Goal: Task Accomplishment & Management: Use online tool/utility

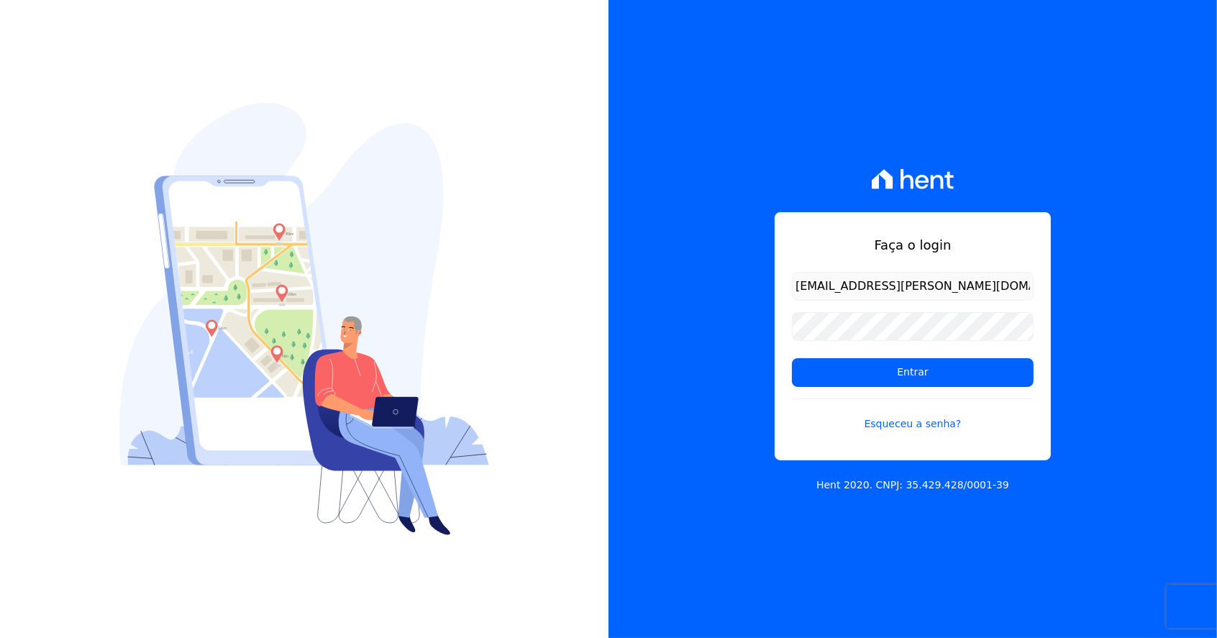
type input "luan.brito@hent.com.br"
click at [792, 358] on input "Entrar" at bounding box center [913, 372] width 242 height 29
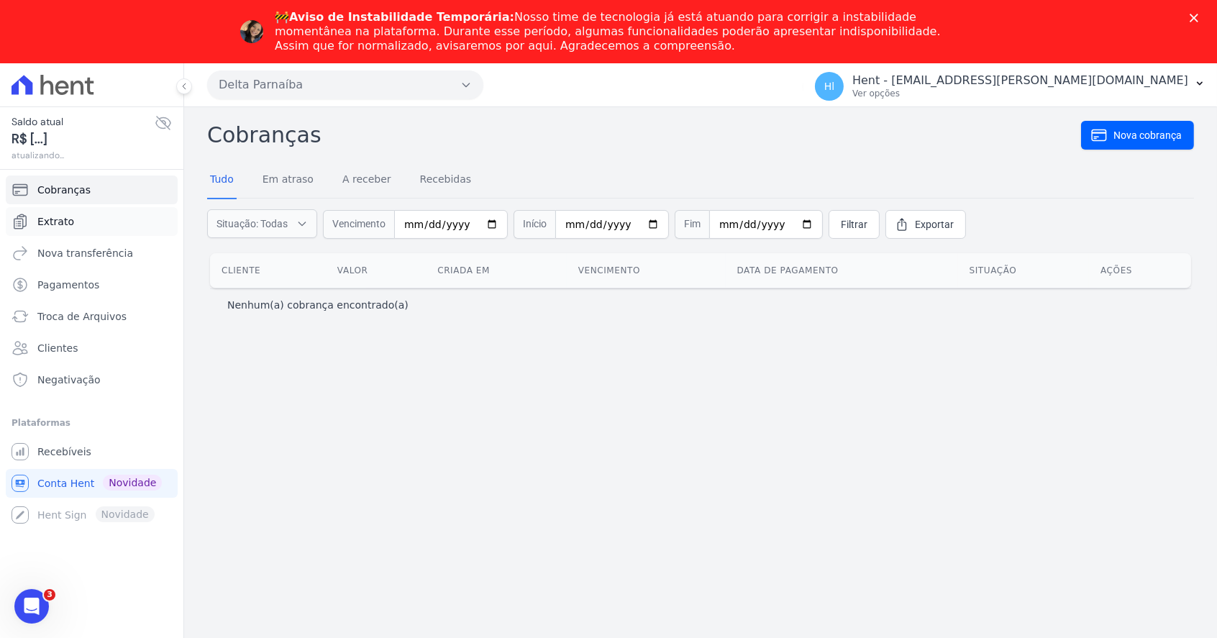
click at [117, 225] on link "Extrato" at bounding box center [92, 221] width 172 height 29
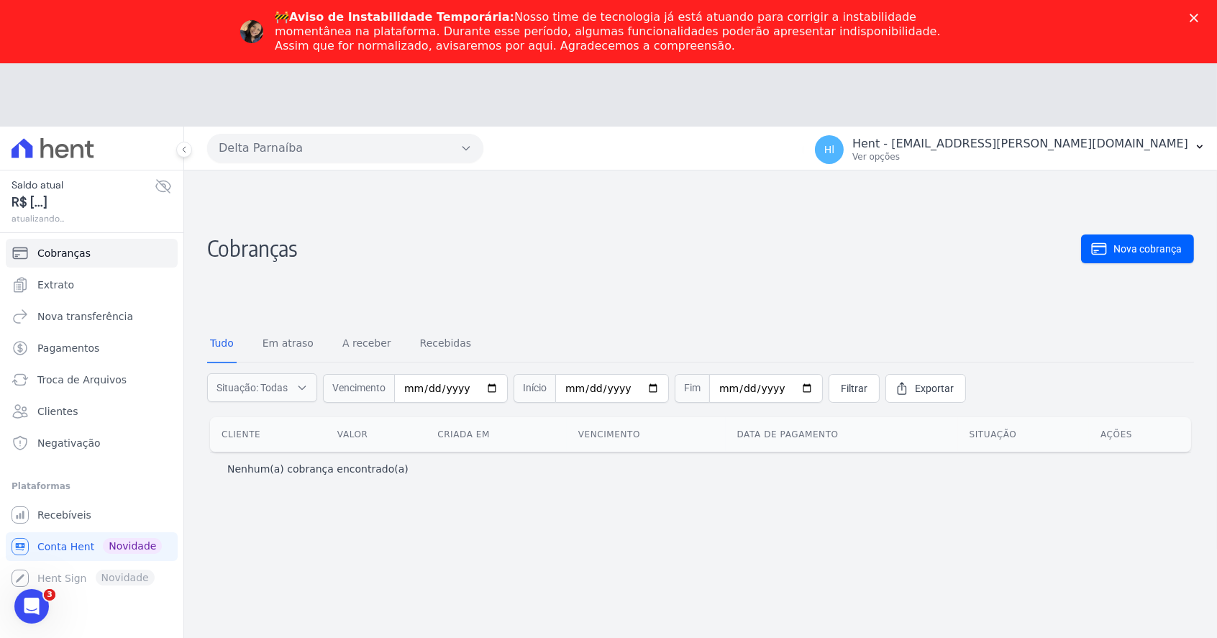
click at [342, 155] on button "Delta Parnaíba" at bounding box center [345, 148] width 276 height 29
click at [469, 147] on icon "button" at bounding box center [466, 148] width 12 height 12
click at [468, 148] on icon "button" at bounding box center [465, 149] width 6 height 4
click at [461, 151] on icon "button" at bounding box center [466, 148] width 12 height 12
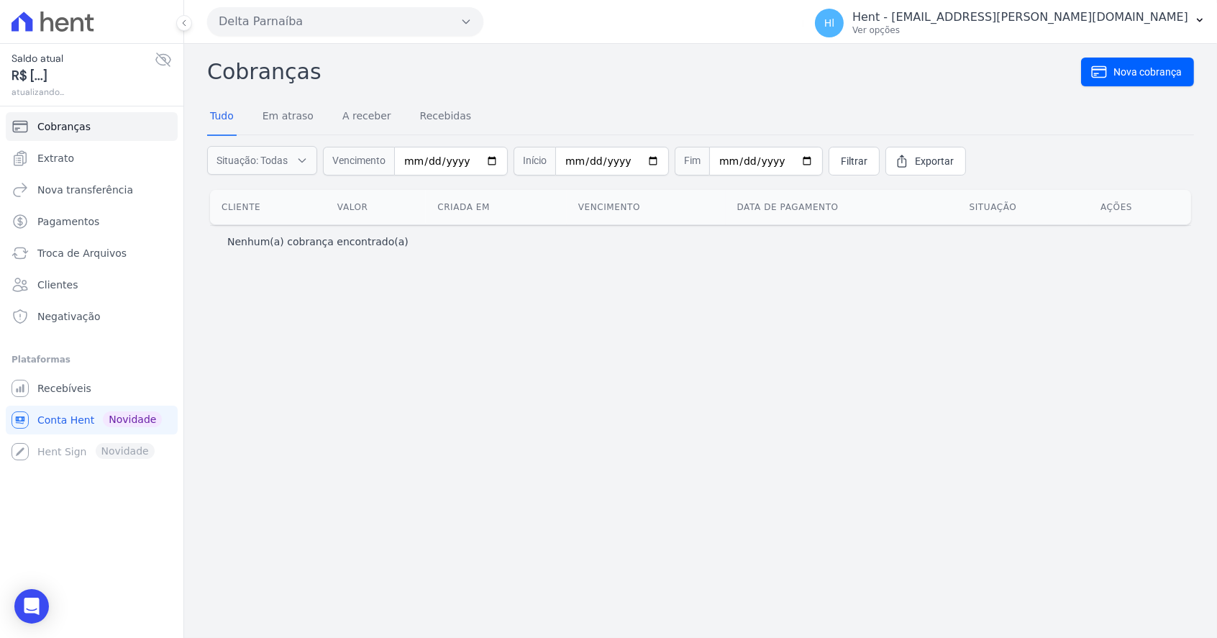
click at [359, 24] on button "Delta Parnaíba" at bounding box center [345, 21] width 276 height 29
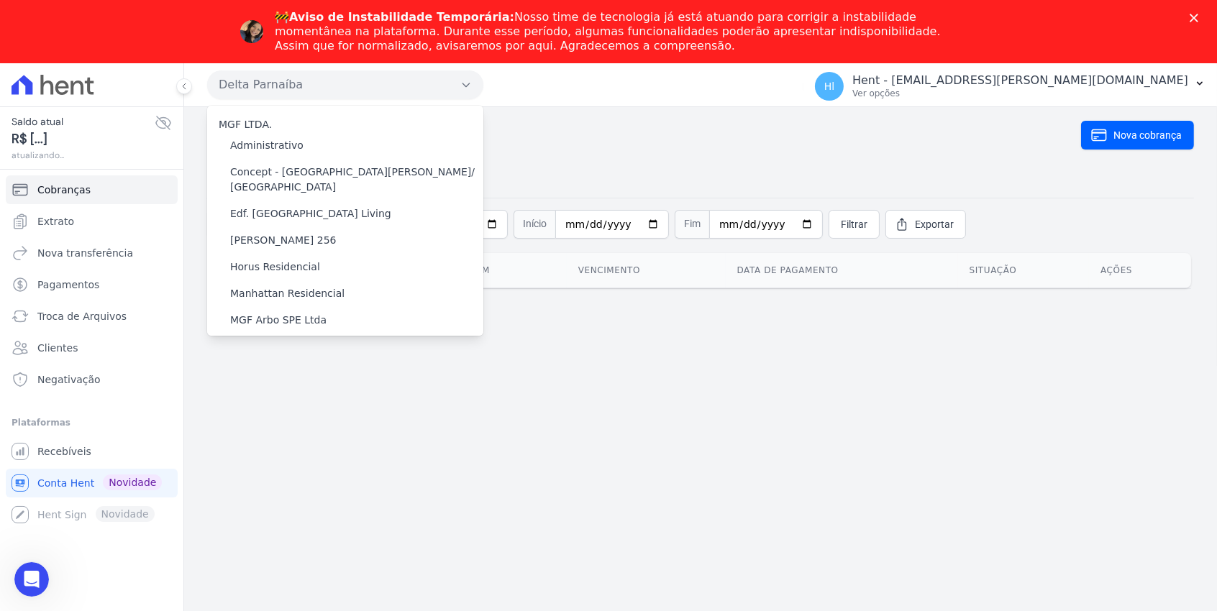
scroll to position [582, 0]
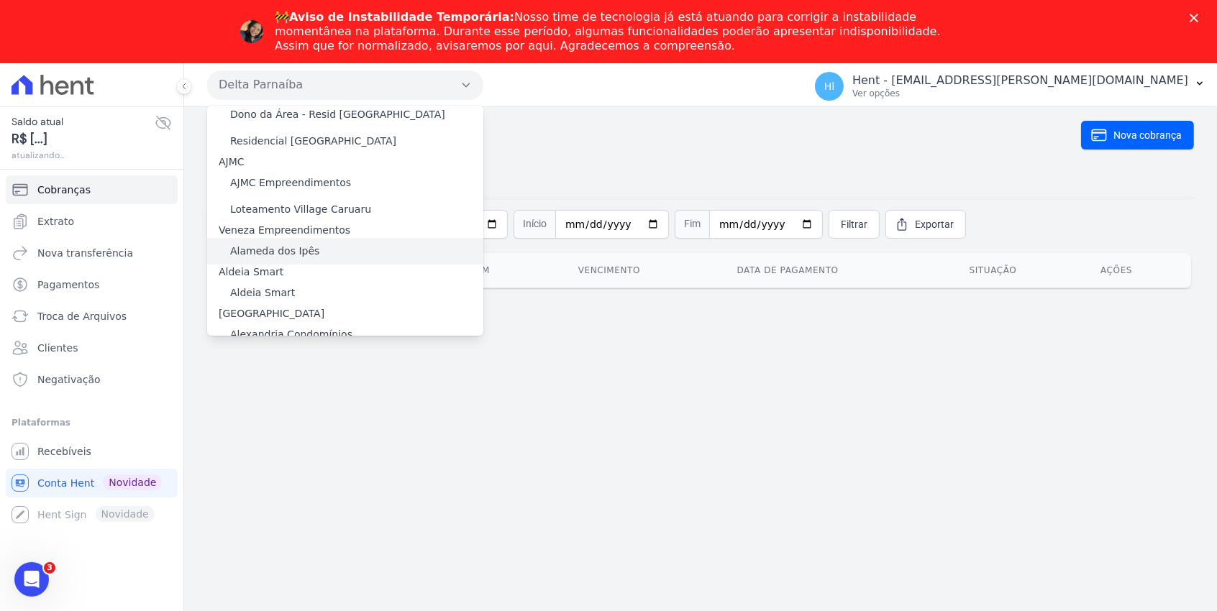
click at [277, 244] on label "Alameda dos Ipês" at bounding box center [274, 251] width 89 height 15
click at [0, 0] on input "Alameda dos Ipês" at bounding box center [0, 0] width 0 height 0
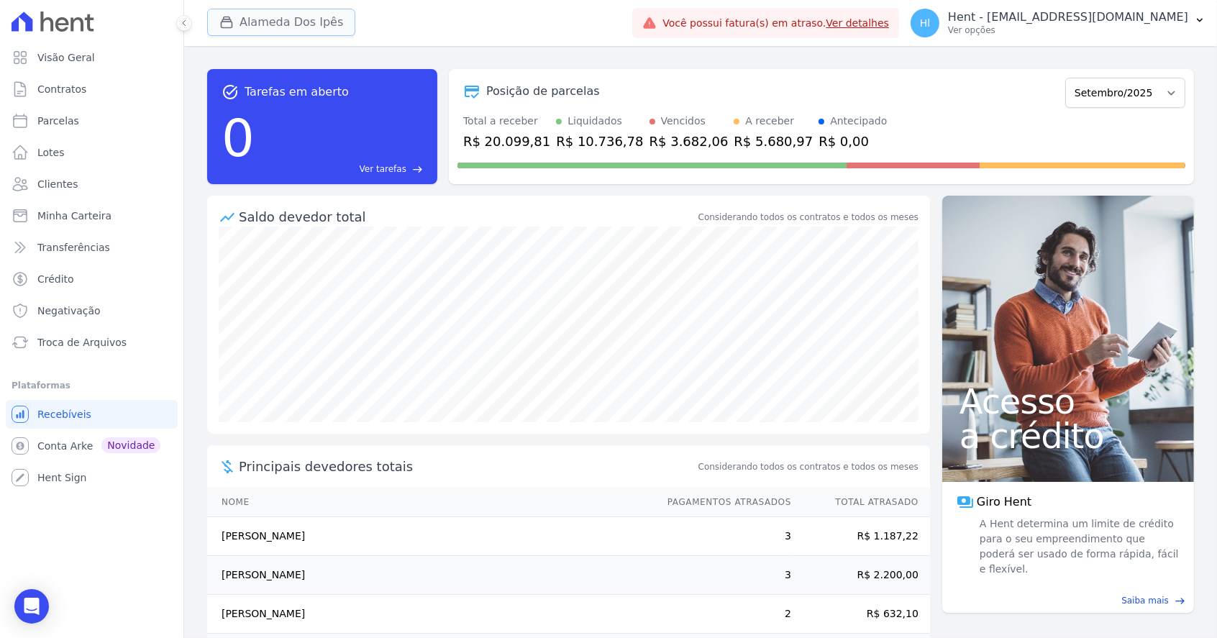
click at [311, 25] on button "Alameda Dos Ipês" at bounding box center [281, 22] width 148 height 27
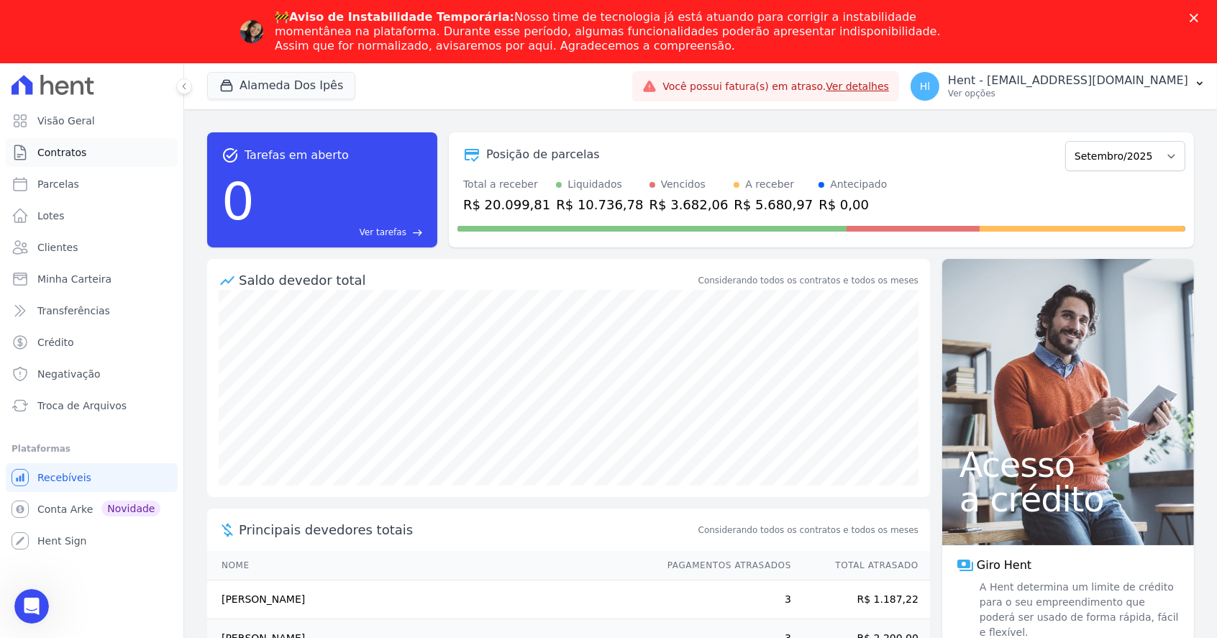
click at [94, 155] on link "Contratos" at bounding box center [92, 152] width 172 height 29
click at [270, 77] on button "Alameda Dos Ipês" at bounding box center [281, 85] width 148 height 27
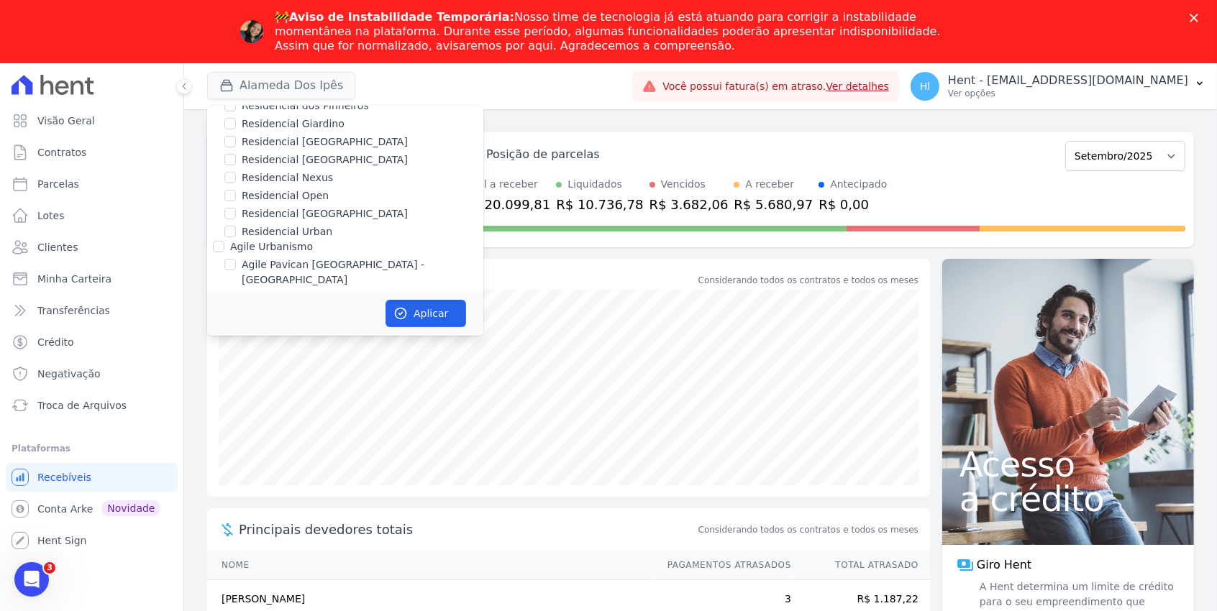
scroll to position [1959, 0]
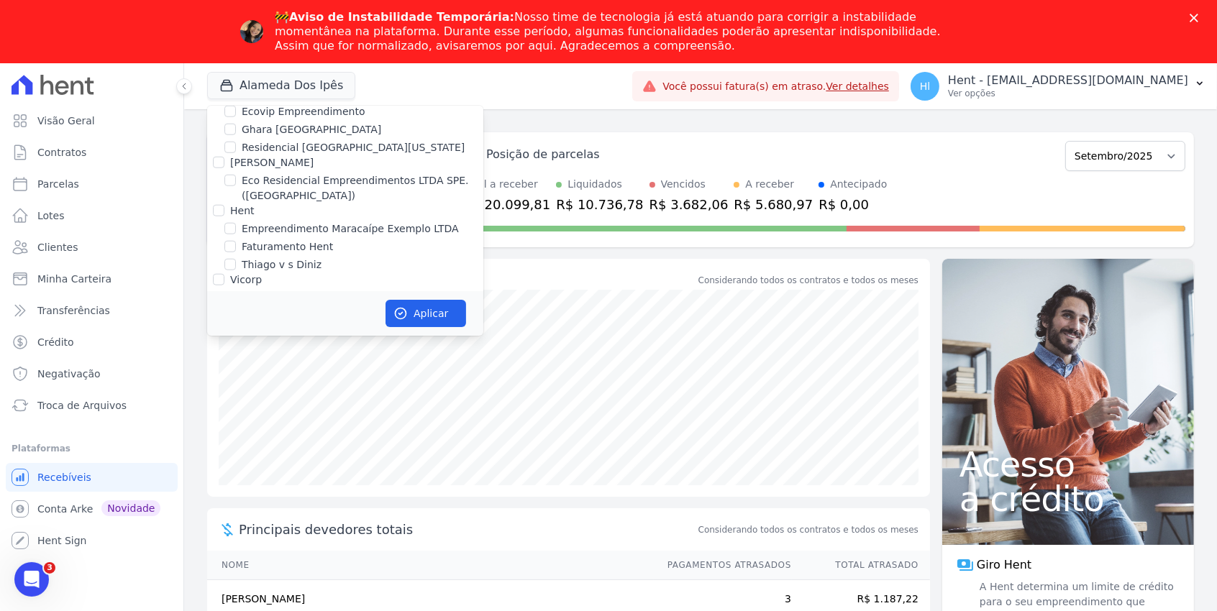
click at [370, 222] on label "Empreendimento Maracaípe Exemplo LTDA" at bounding box center [350, 229] width 217 height 15
click at [236, 223] on input "Empreendimento Maracaípe Exemplo LTDA" at bounding box center [230, 229] width 12 height 12
checkbox input "true"
click at [439, 327] on button "Aplicar" at bounding box center [426, 313] width 81 height 27
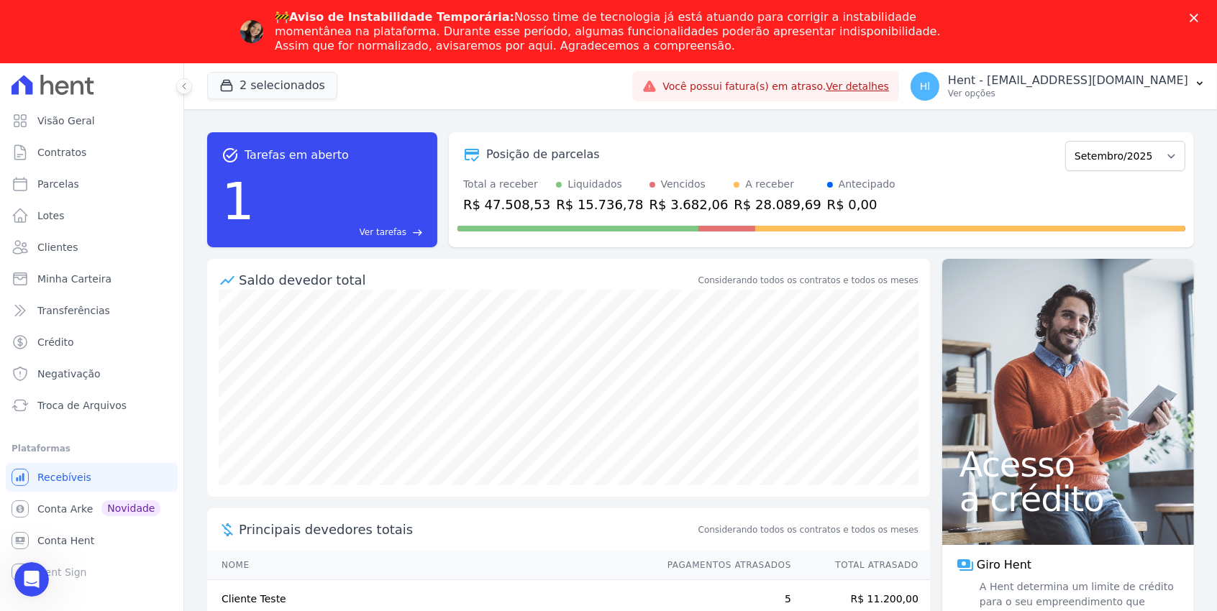
scroll to position [0, 0]
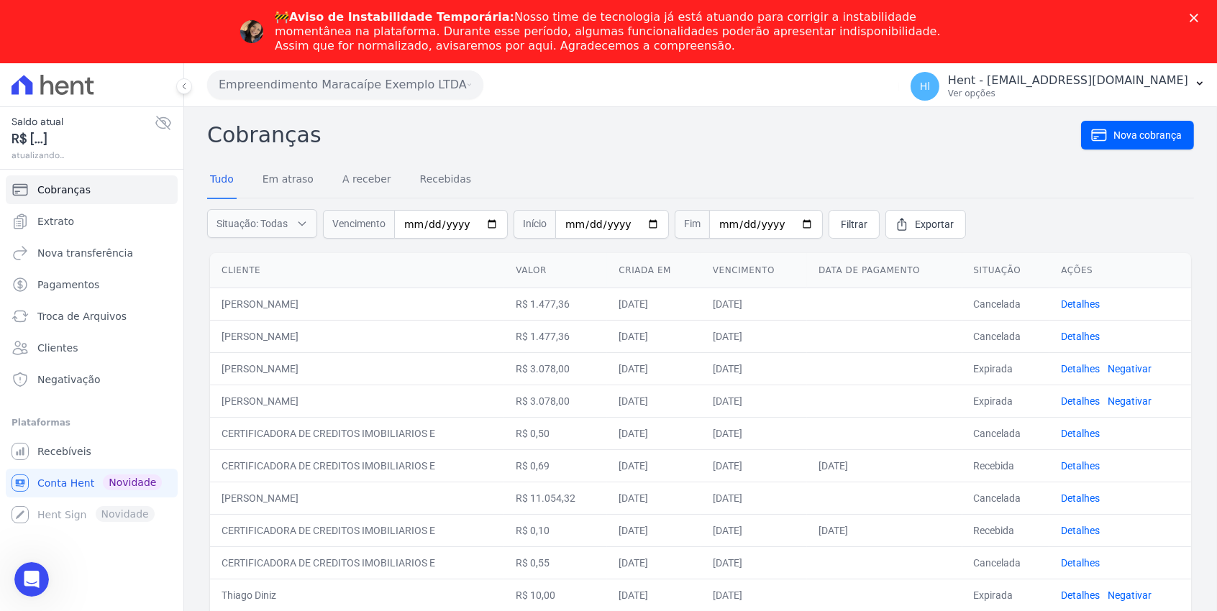
click at [414, 96] on button "Empreendimento Maracaípe Exemplo LTDA" at bounding box center [345, 84] width 276 height 29
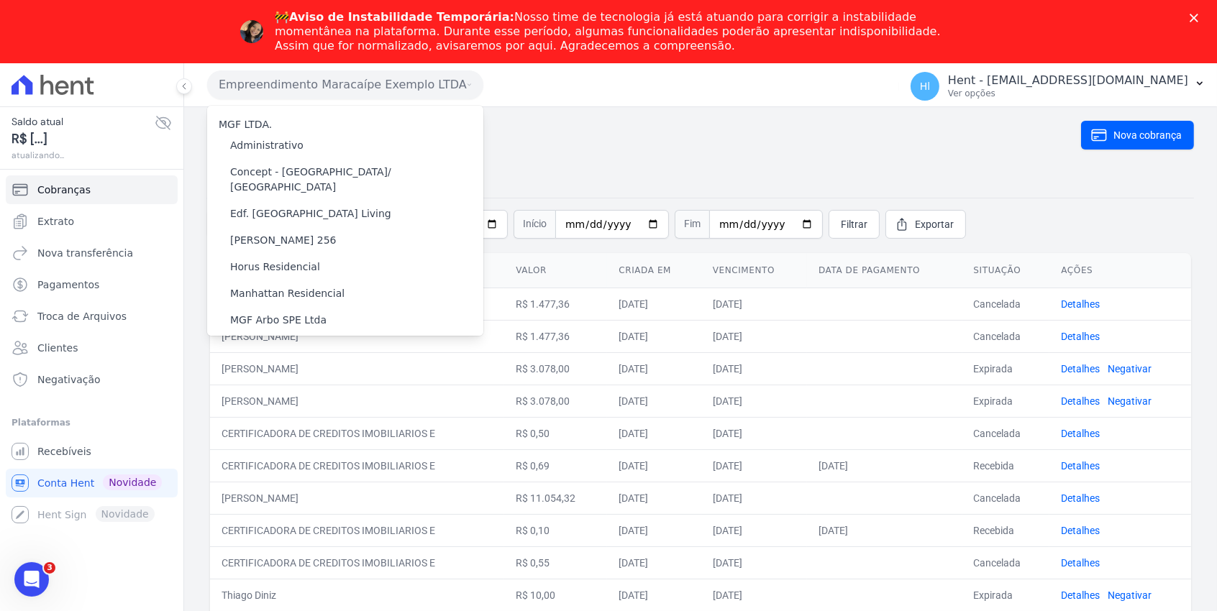
scroll to position [582, 0]
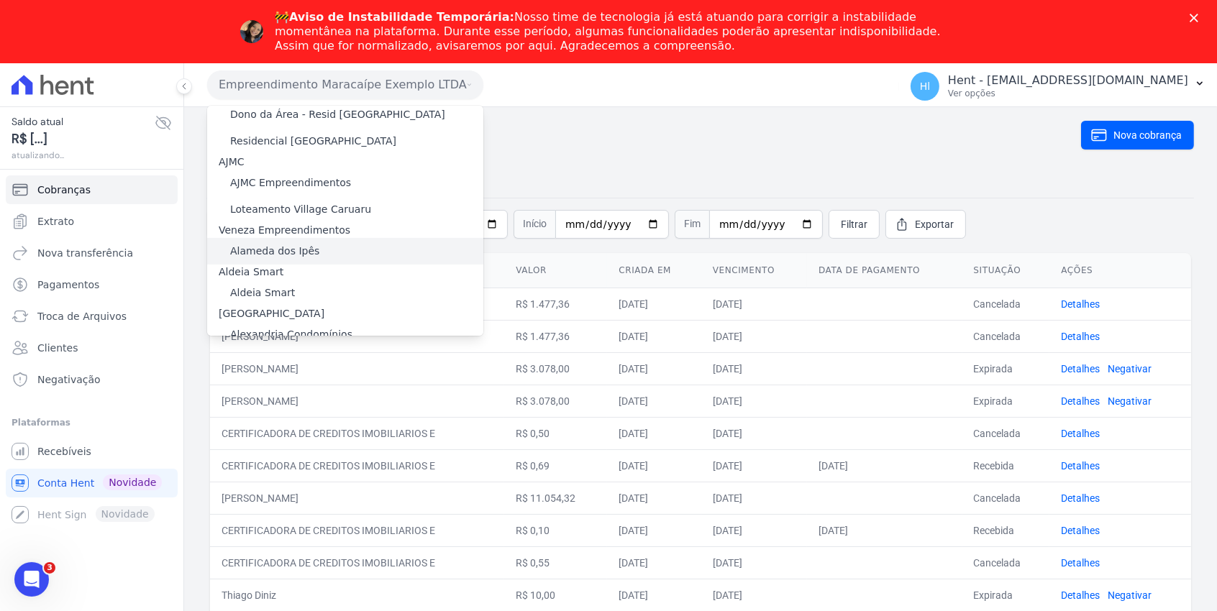
click at [301, 244] on label "Alameda dos Ipês" at bounding box center [274, 251] width 89 height 15
click at [0, 0] on input "Alameda dos Ipês" at bounding box center [0, 0] width 0 height 0
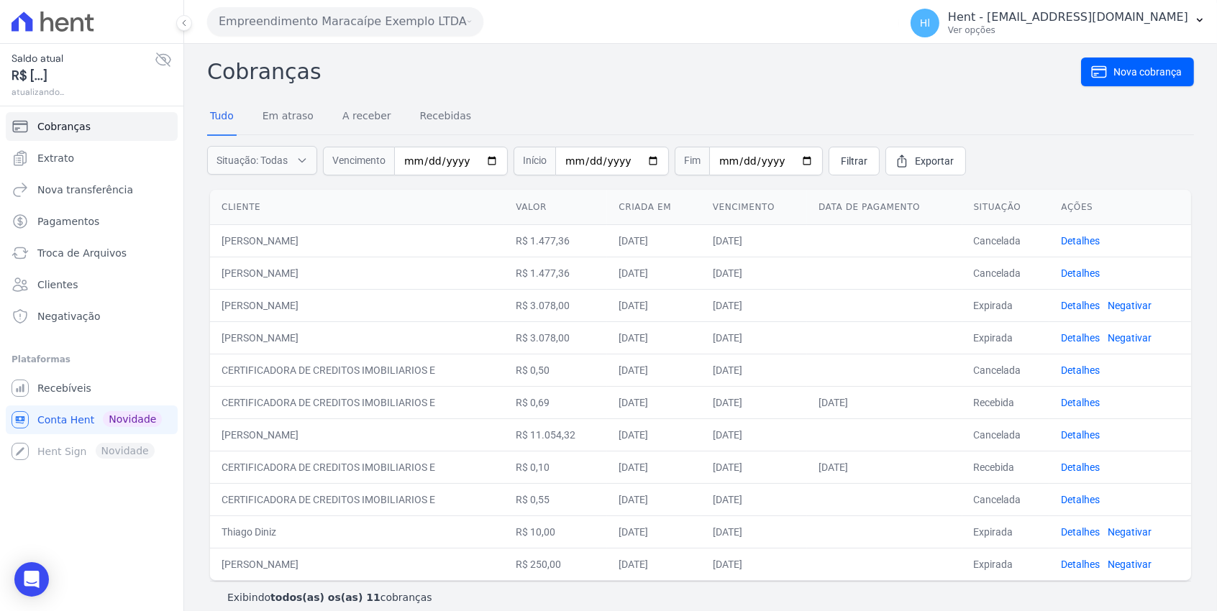
click at [293, 216] on th "Cliente" at bounding box center [357, 207] width 294 height 35
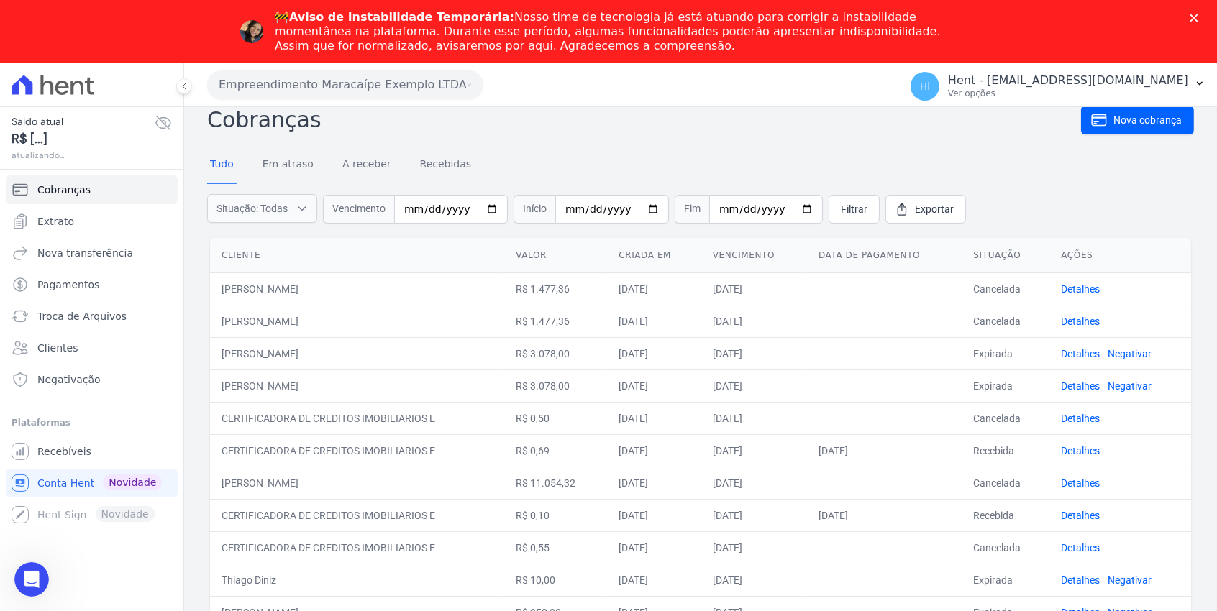
scroll to position [0, 0]
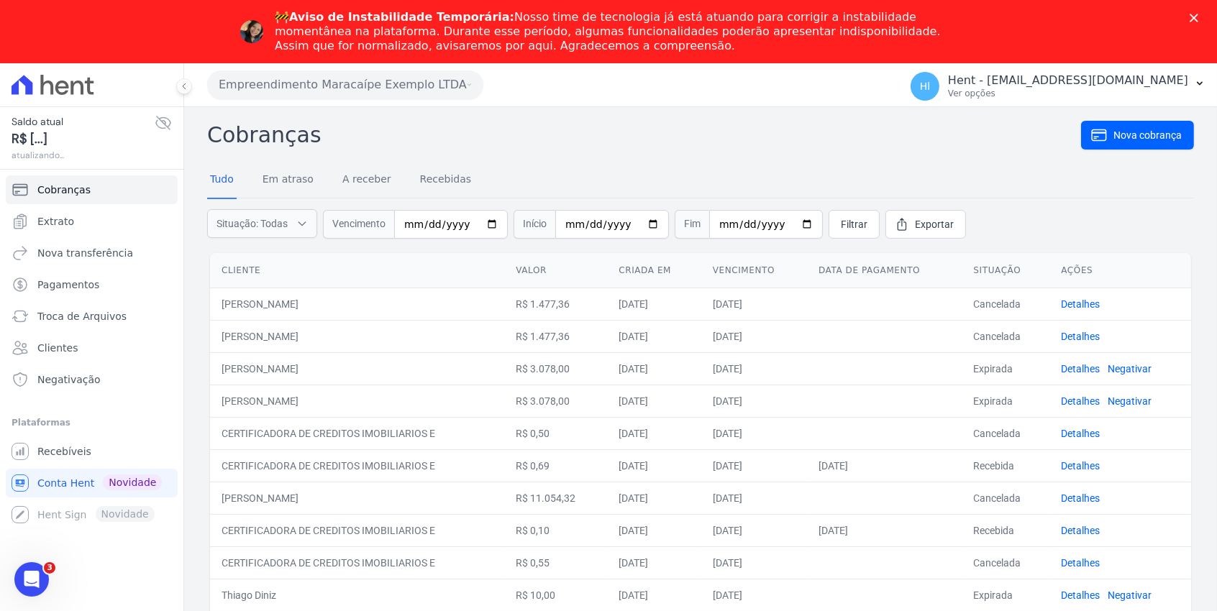
click at [348, 75] on button "Empreendimento Maracaípe Exemplo LTDA" at bounding box center [345, 84] width 276 height 29
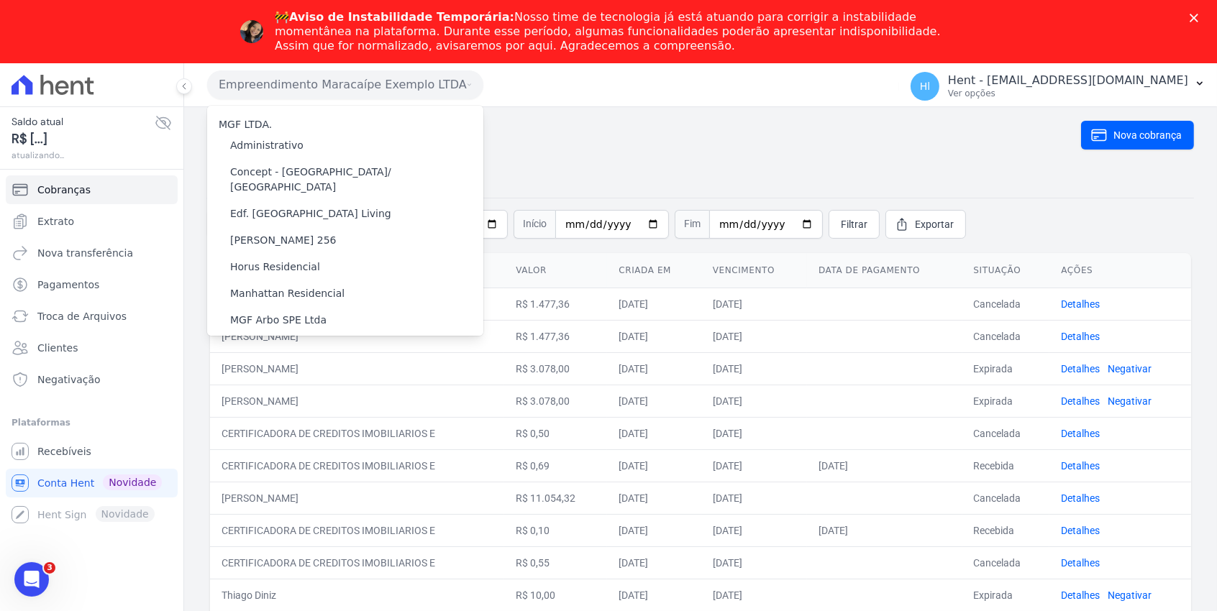
scroll to position [582, 0]
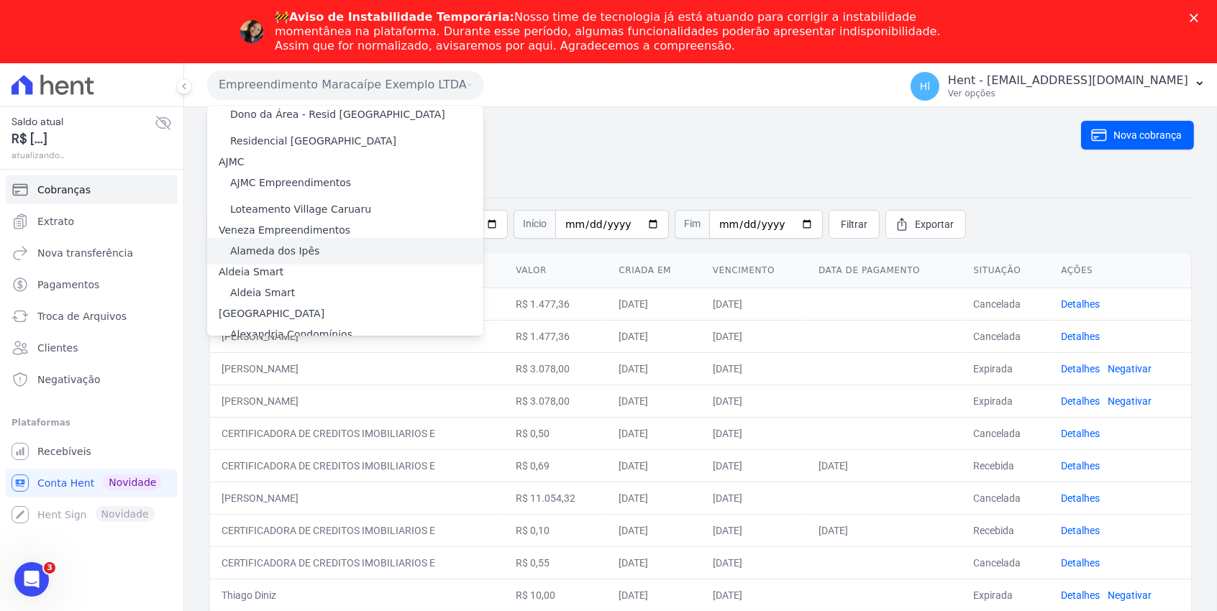
click at [281, 244] on label "Alameda dos Ipês" at bounding box center [274, 251] width 89 height 15
click at [0, 0] on input "Alameda dos Ipês" at bounding box center [0, 0] width 0 height 0
